Goal: Navigation & Orientation: Understand site structure

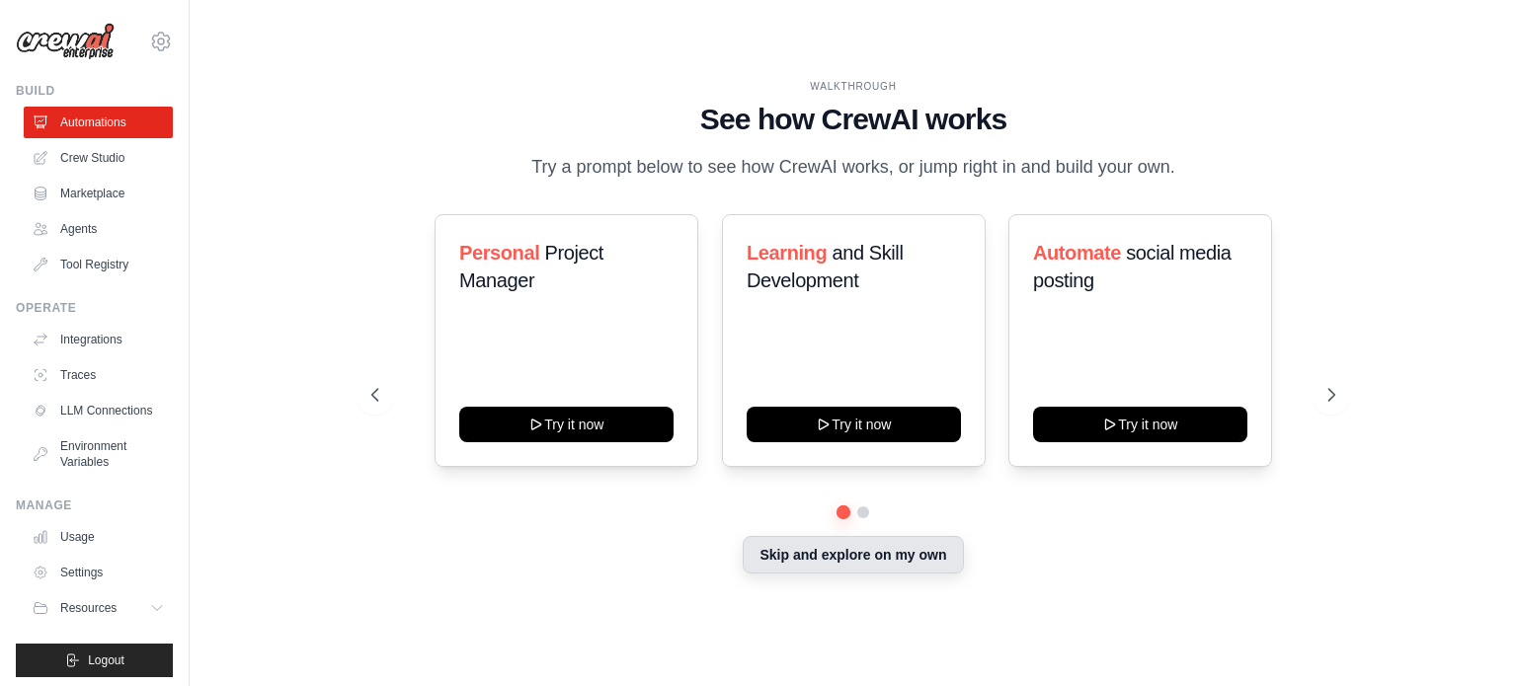
click at [875, 561] on button "Skip and explore on my own" at bounding box center [853, 555] width 220 height 38
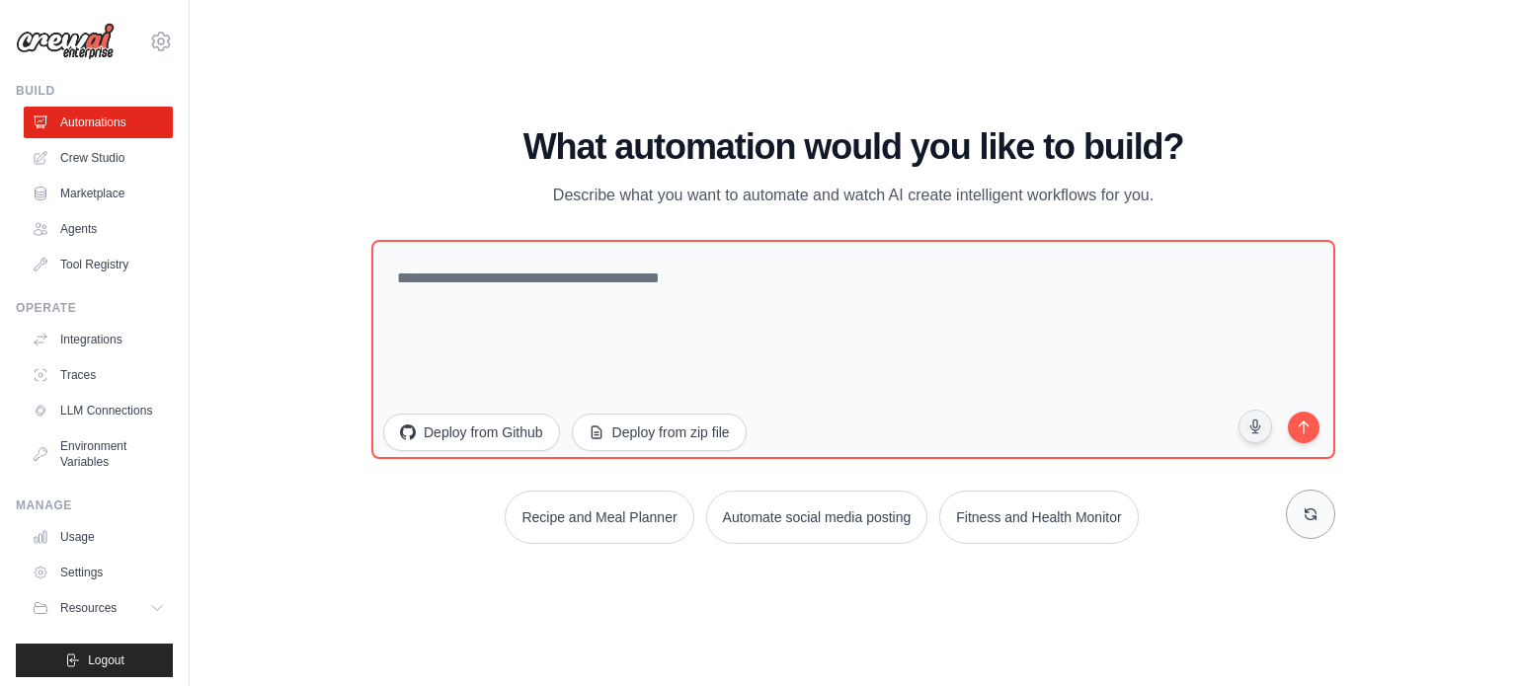
click at [1327, 518] on button at bounding box center [1310, 514] width 49 height 49
click at [74, 40] on img at bounding box center [65, 42] width 99 height 38
click at [73, 40] on img at bounding box center [65, 42] width 99 height 38
click at [90, 42] on img at bounding box center [65, 42] width 99 height 38
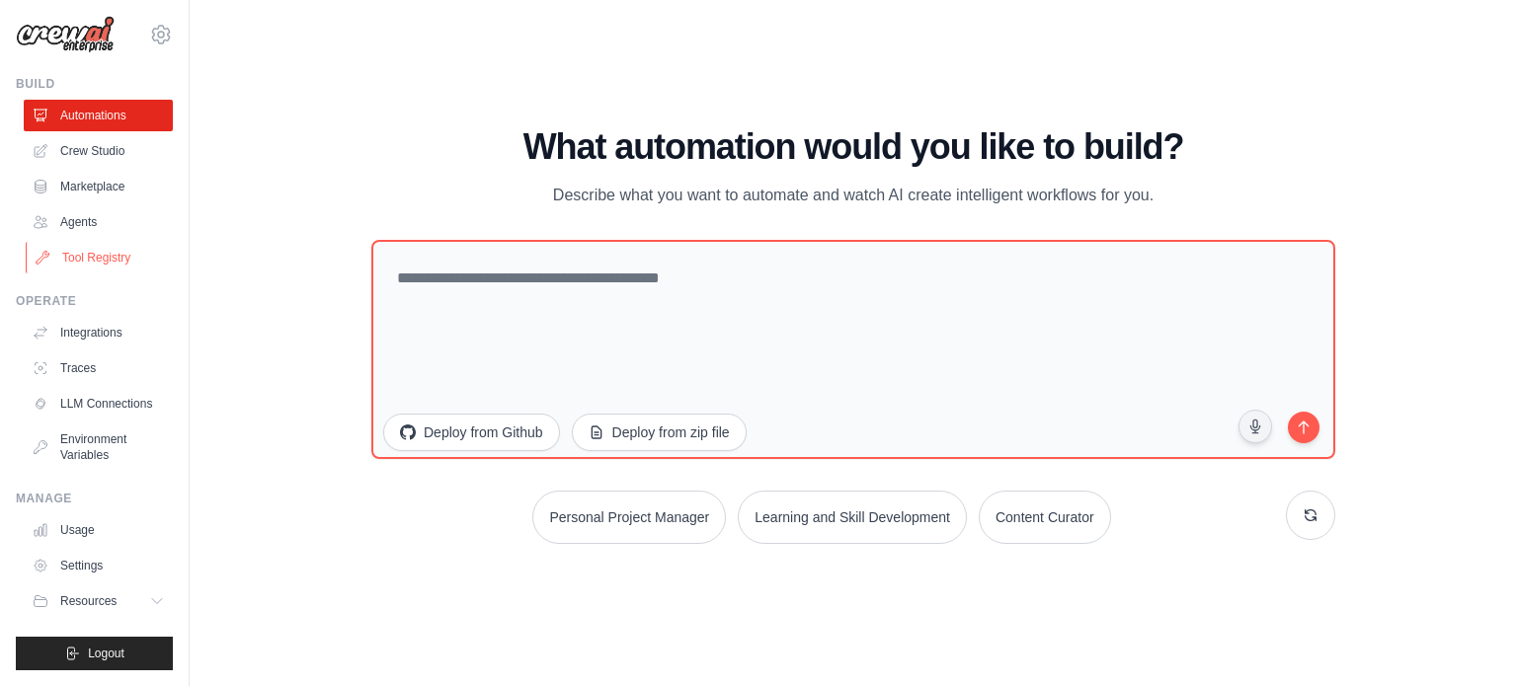
scroll to position [22, 0]
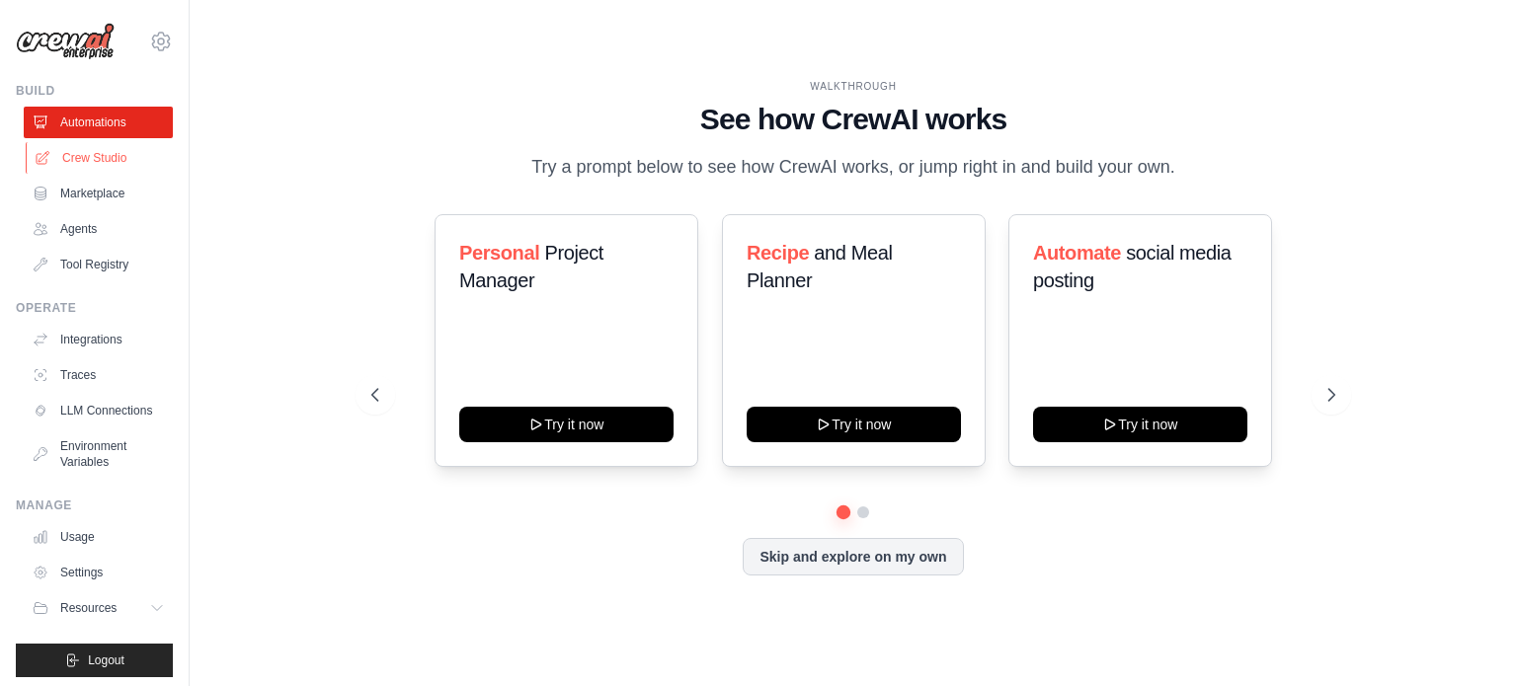
click at [83, 160] on link "Crew Studio" at bounding box center [100, 158] width 149 height 32
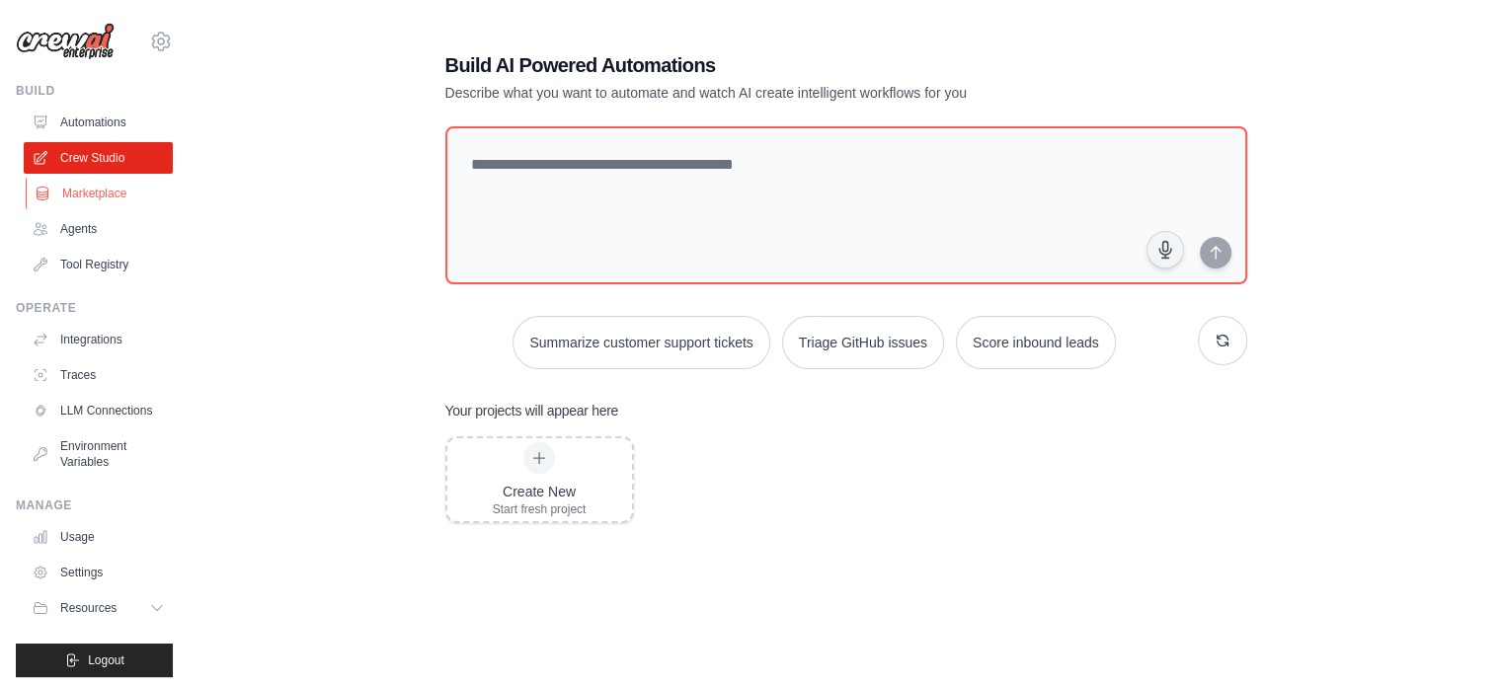
click at [91, 200] on link "Marketplace" at bounding box center [100, 194] width 149 height 32
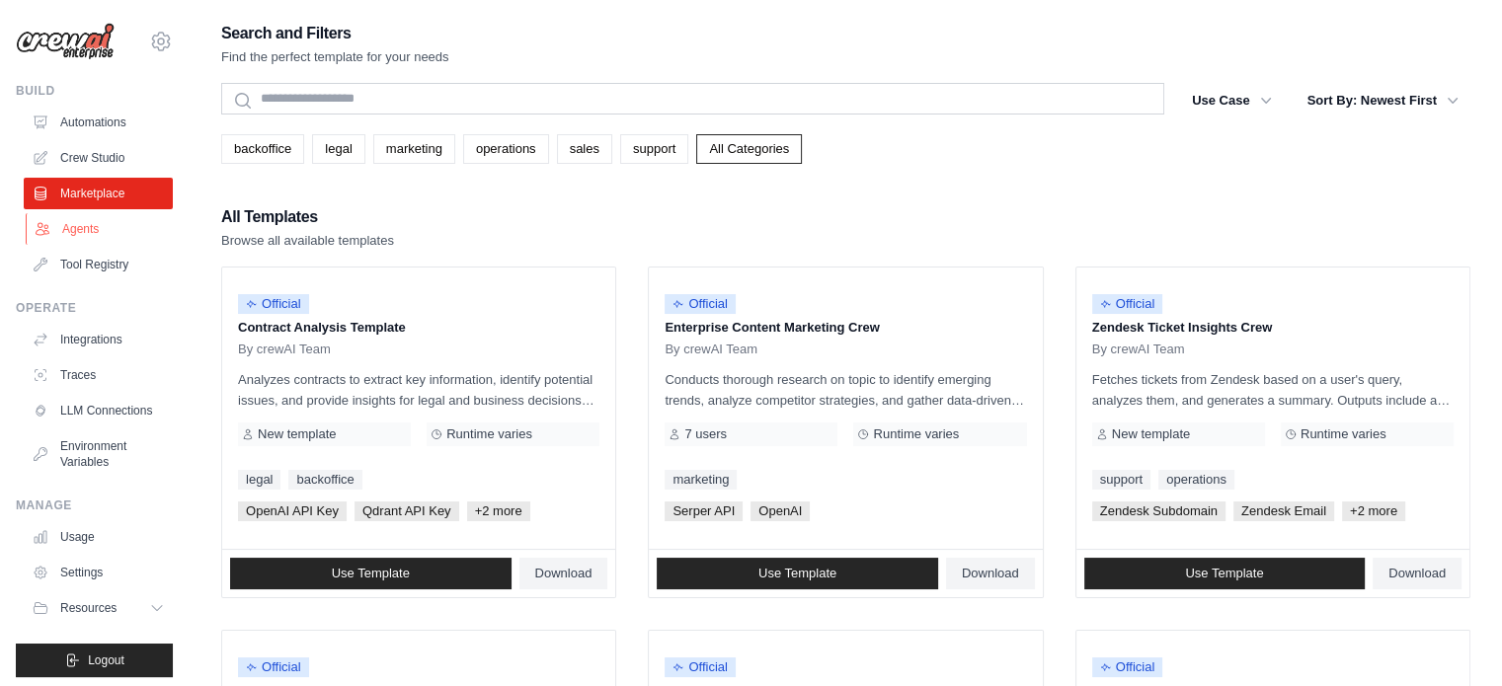
click at [87, 232] on link "Agents" at bounding box center [100, 229] width 149 height 32
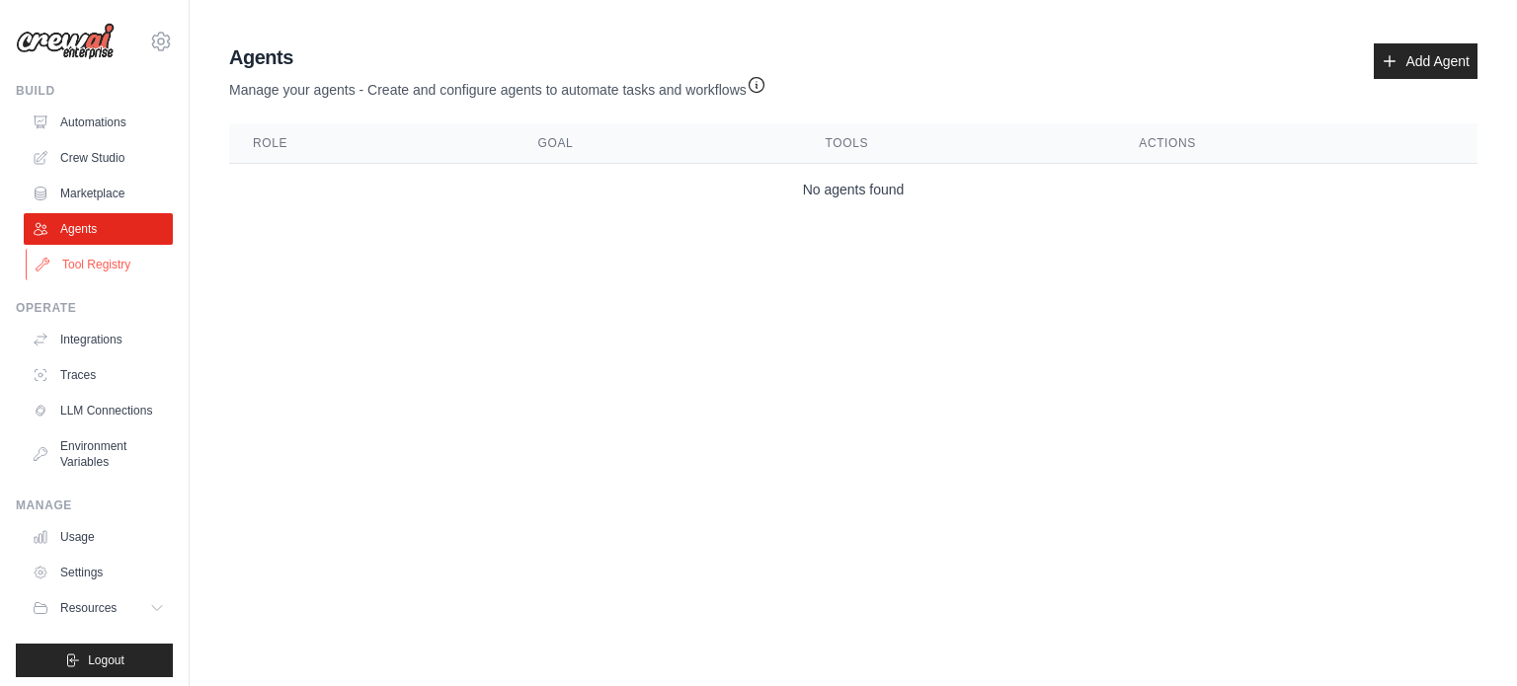
click at [89, 261] on link "Tool Registry" at bounding box center [100, 265] width 149 height 32
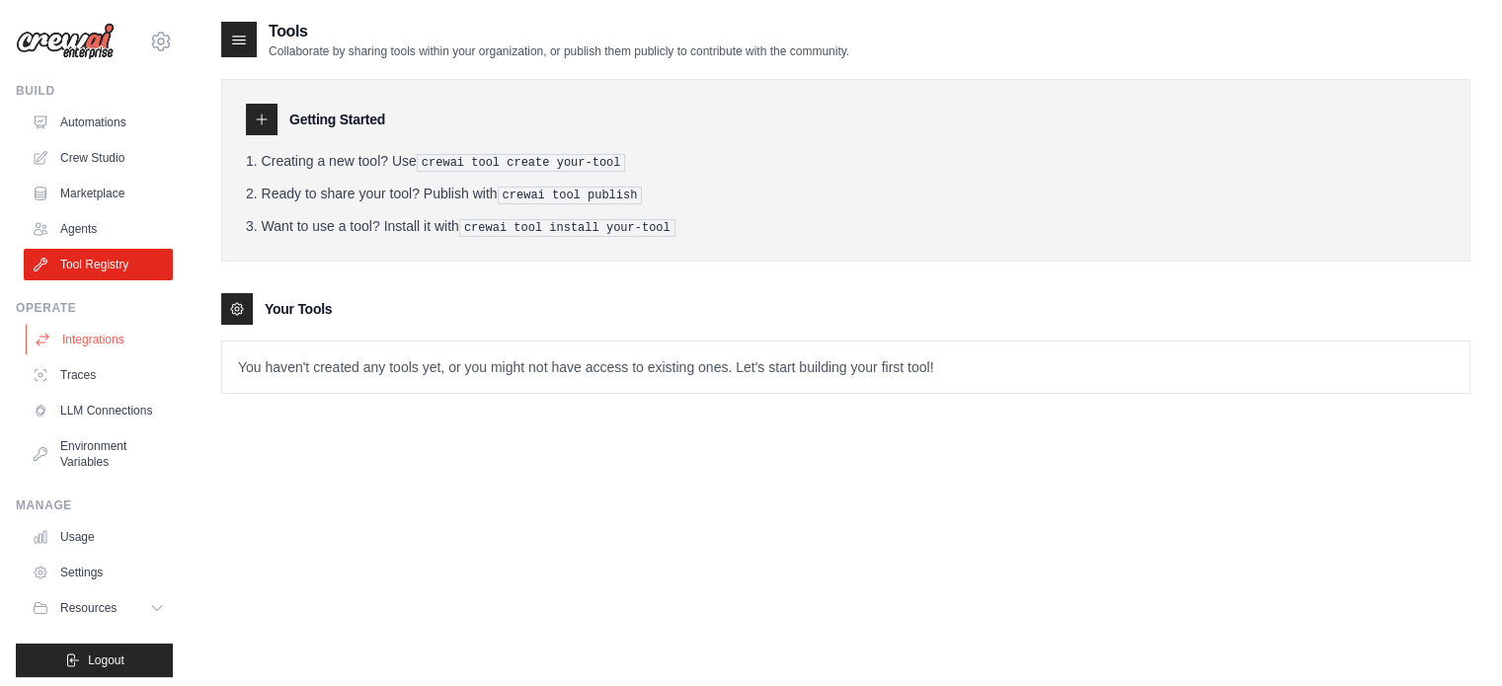
click at [83, 333] on link "Integrations" at bounding box center [100, 340] width 149 height 32
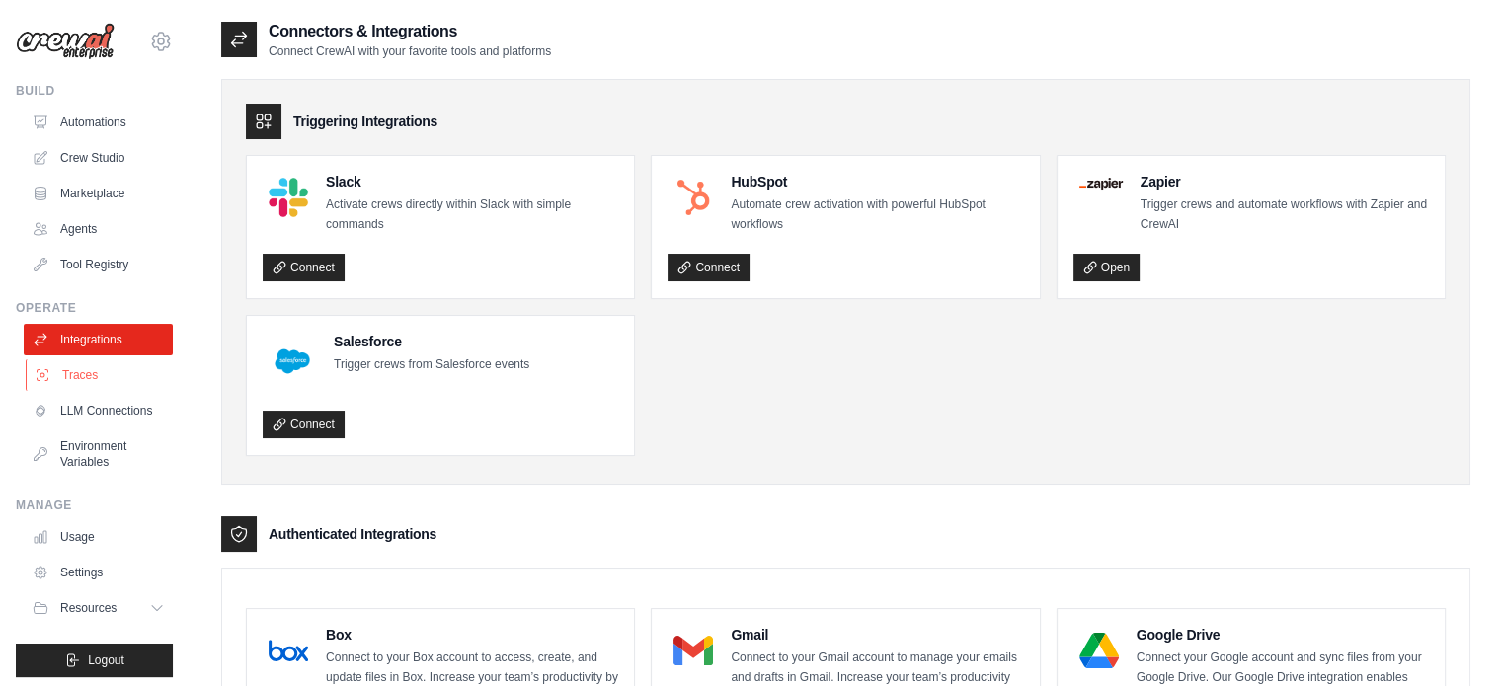
click at [71, 382] on link "Traces" at bounding box center [100, 375] width 149 height 32
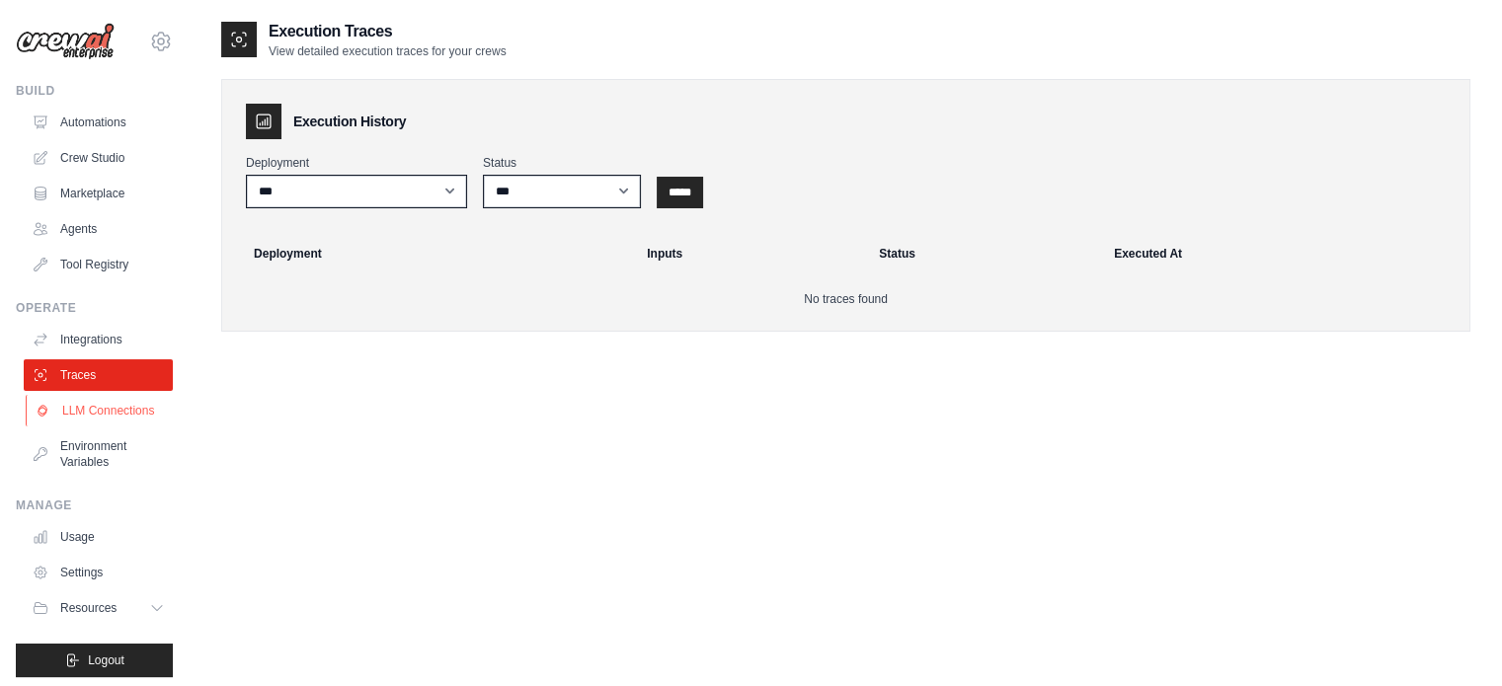
click at [83, 426] on link "LLM Connections" at bounding box center [100, 411] width 149 height 32
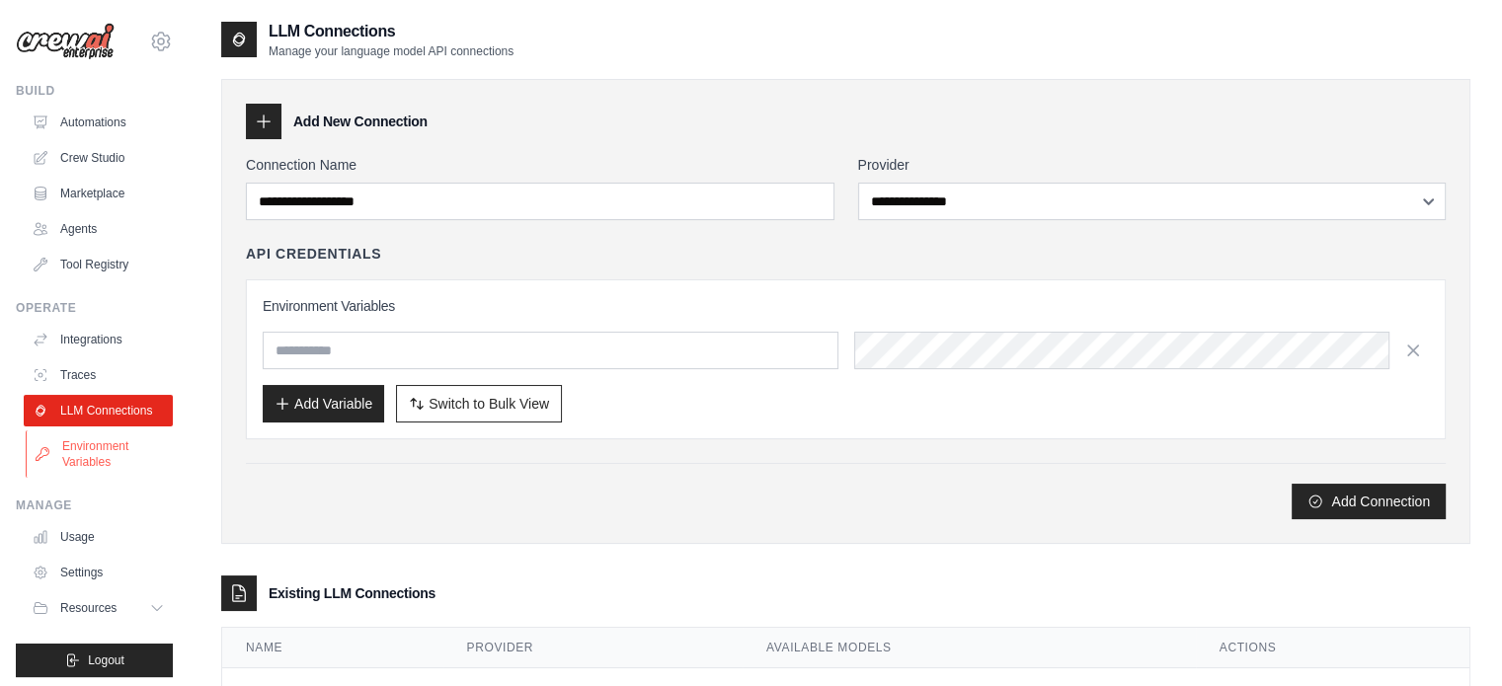
click at [91, 469] on link "Environment Variables" at bounding box center [100, 454] width 149 height 47
